Goal: Entertainment & Leisure: Consume media (video, audio)

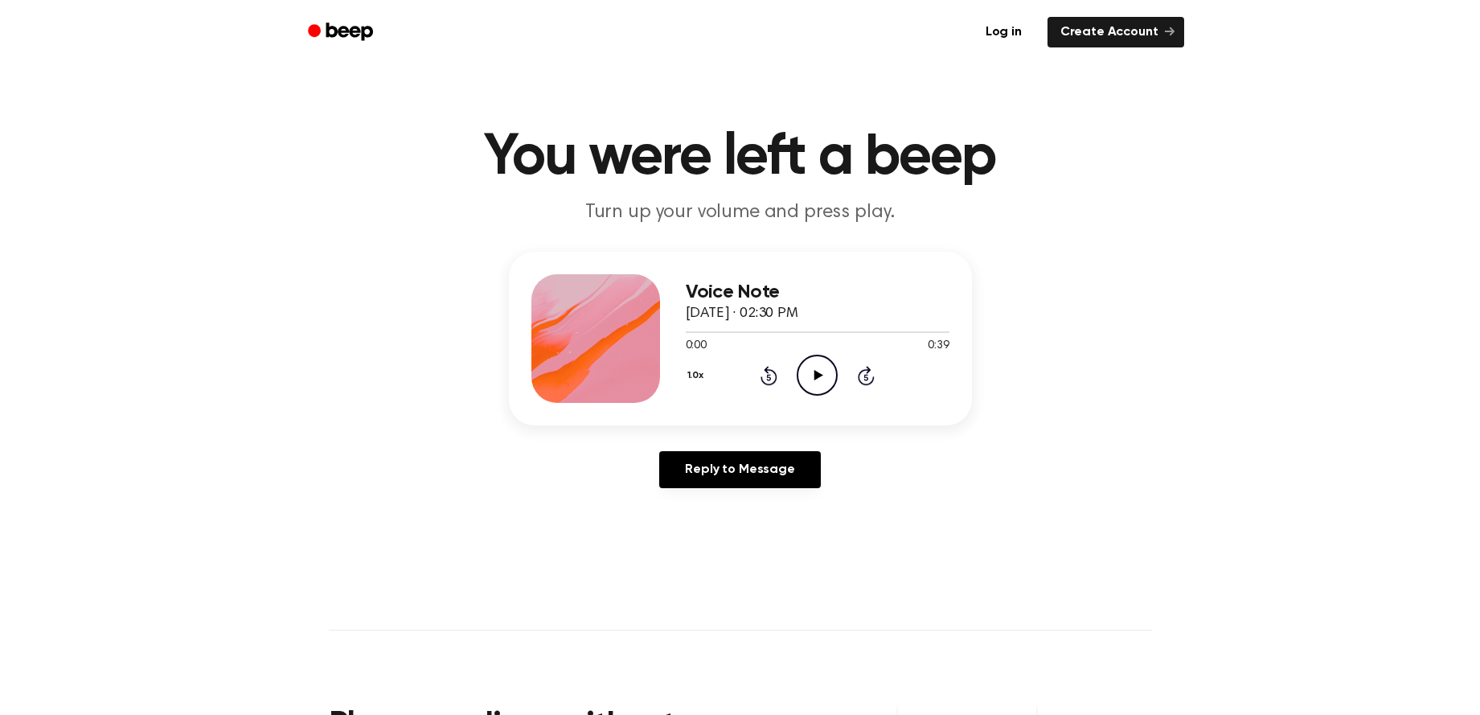
click at [813, 378] on icon "Play Audio" at bounding box center [817, 374] width 41 height 41
click at [822, 367] on icon "Pause Audio" at bounding box center [817, 374] width 41 height 41
click at [822, 366] on icon "Play Audio" at bounding box center [817, 374] width 41 height 41
click at [815, 370] on icon "Play Audio" at bounding box center [817, 374] width 41 height 41
